Goal: Task Accomplishment & Management: Complete application form

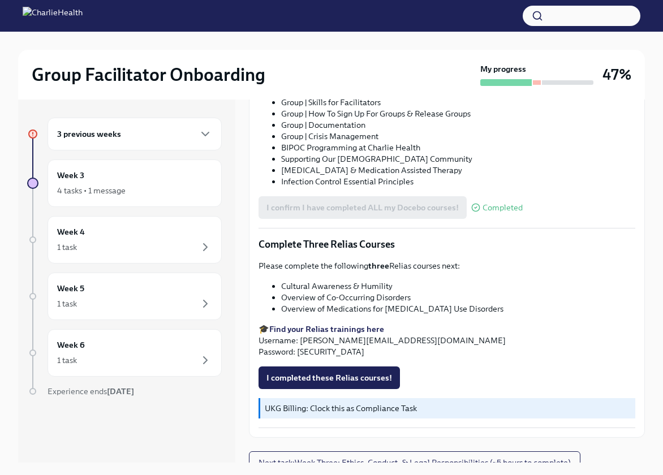
scroll to position [19, 0]
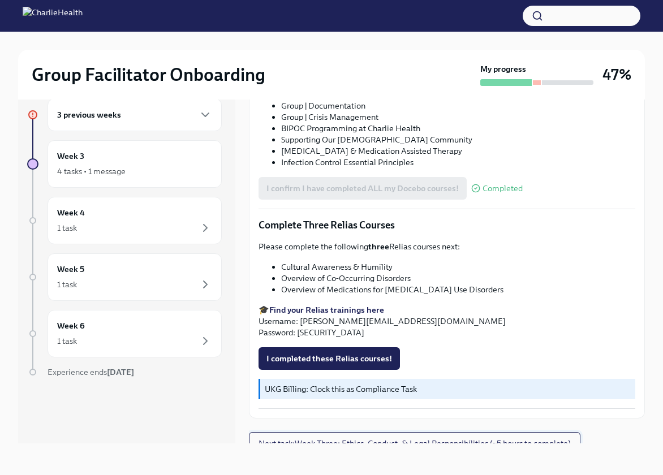
click at [403, 438] on span "Next task : Week Three: Ethics, Conduct, & Legal Responsibilities (~5 hours to …" at bounding box center [414, 443] width 312 height 11
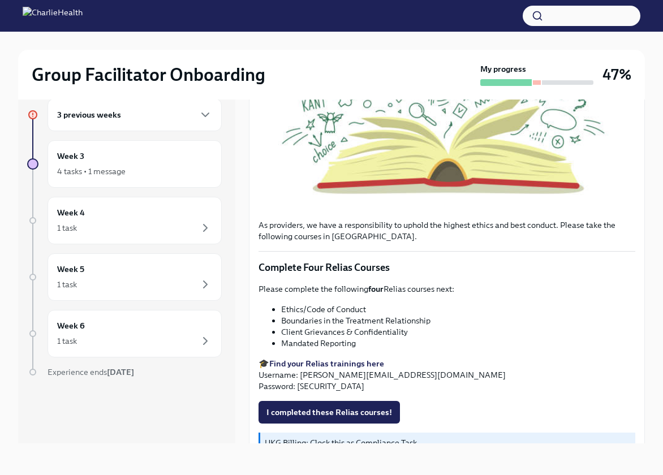
scroll to position [538, 0]
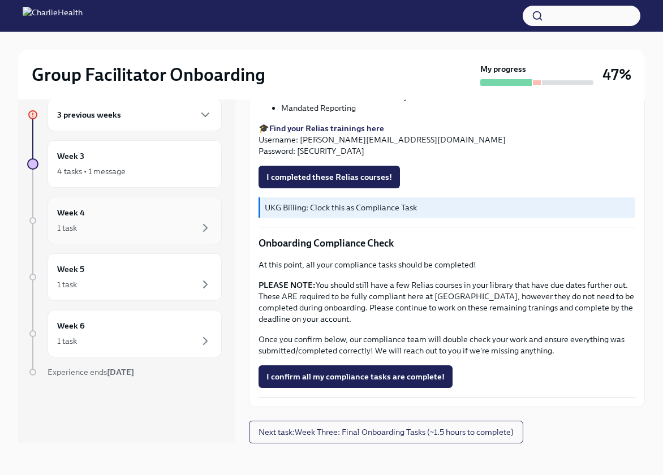
click at [186, 223] on div "1 task" at bounding box center [134, 228] width 155 height 14
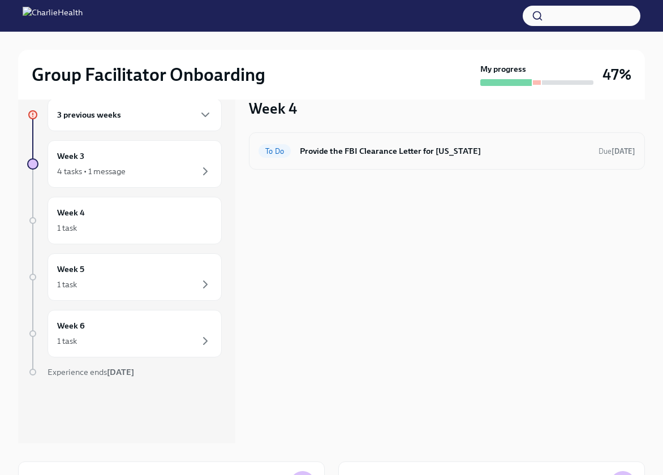
click at [373, 150] on h6 "Provide the FBI Clearance Letter for [US_STATE]" at bounding box center [445, 151] width 290 height 12
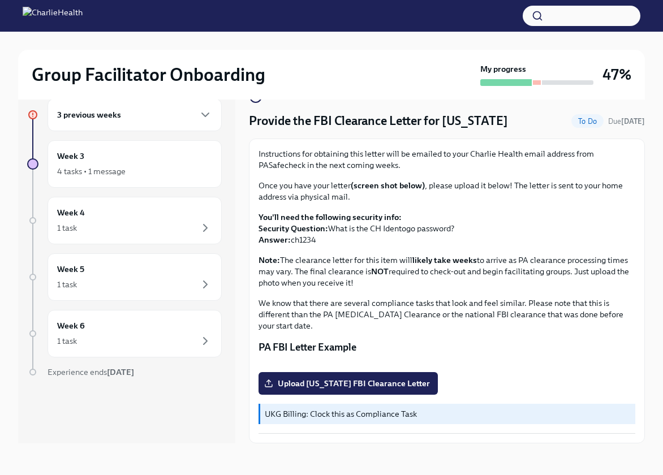
scroll to position [134, 0]
click at [137, 294] on div "Week 5 1 task" at bounding box center [135, 277] width 174 height 48
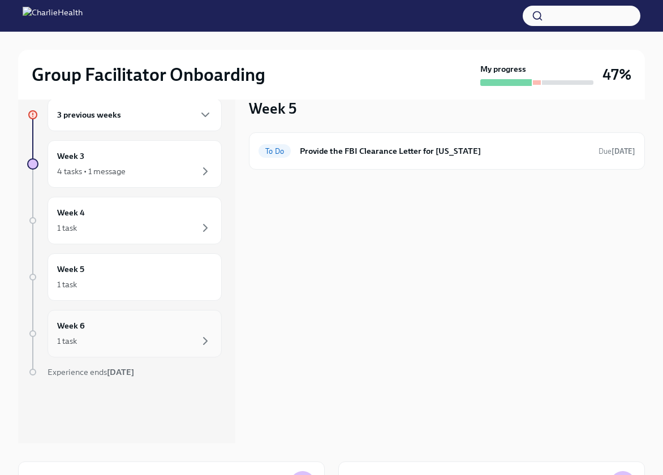
click at [148, 341] on div "1 task" at bounding box center [134, 341] width 155 height 14
click at [155, 162] on div "Week 3 4 tasks • 1 message" at bounding box center [134, 164] width 155 height 28
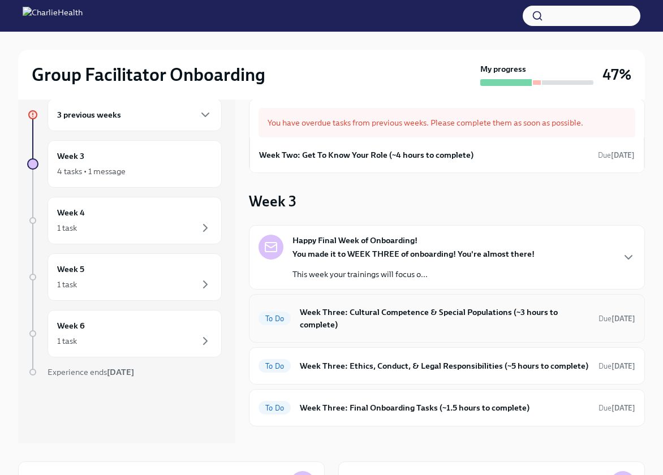
click at [498, 323] on h6 "Week Three: Cultural Competence & Special Populations (~3 hours to complete)" at bounding box center [445, 318] width 290 height 25
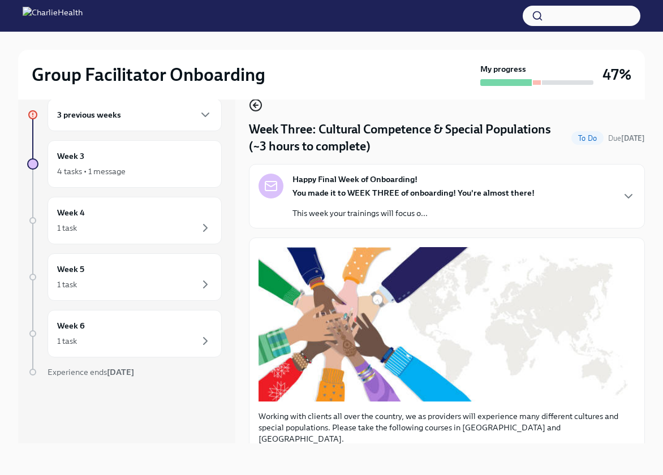
click at [255, 104] on icon "button" at bounding box center [256, 105] width 14 height 14
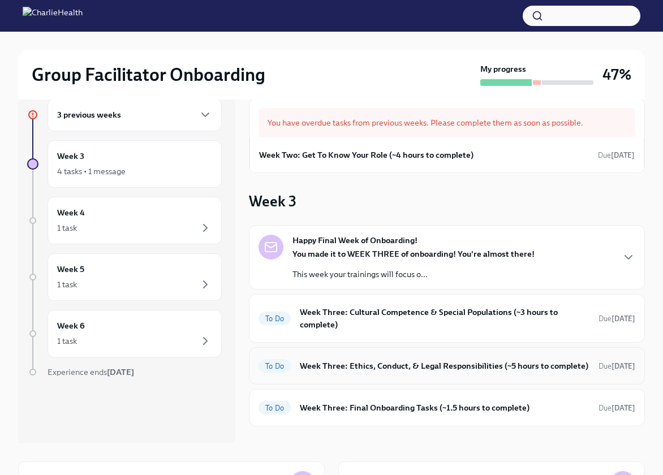
click at [483, 374] on div "To Do Week Three: Ethics, Conduct, & Legal Responsibilities (~5 hours to comple…" at bounding box center [446, 366] width 377 height 18
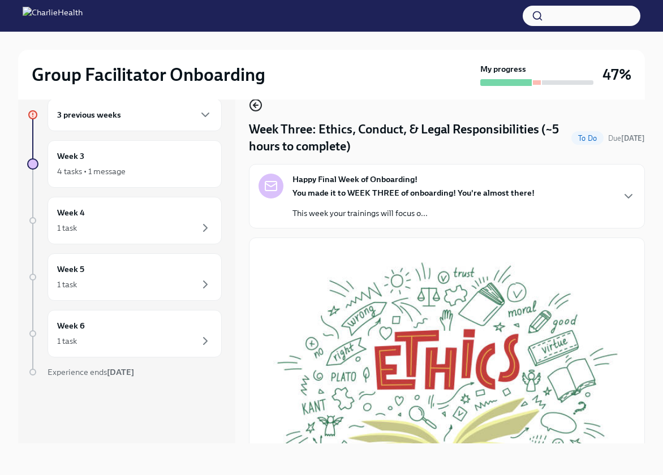
click at [257, 107] on icon "button" at bounding box center [256, 105] width 14 height 14
